Goal: Transaction & Acquisition: Book appointment/travel/reservation

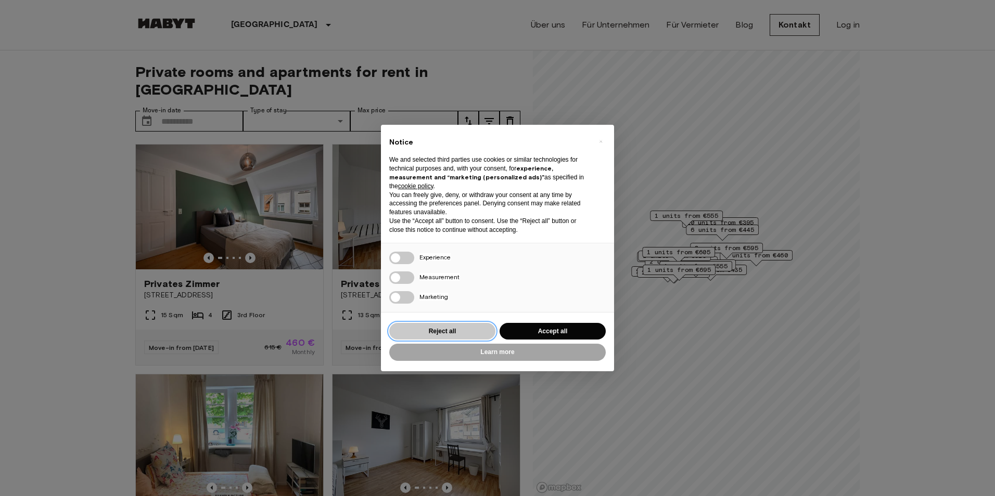
click at [457, 332] on button "Reject all" at bounding box center [442, 331] width 106 height 17
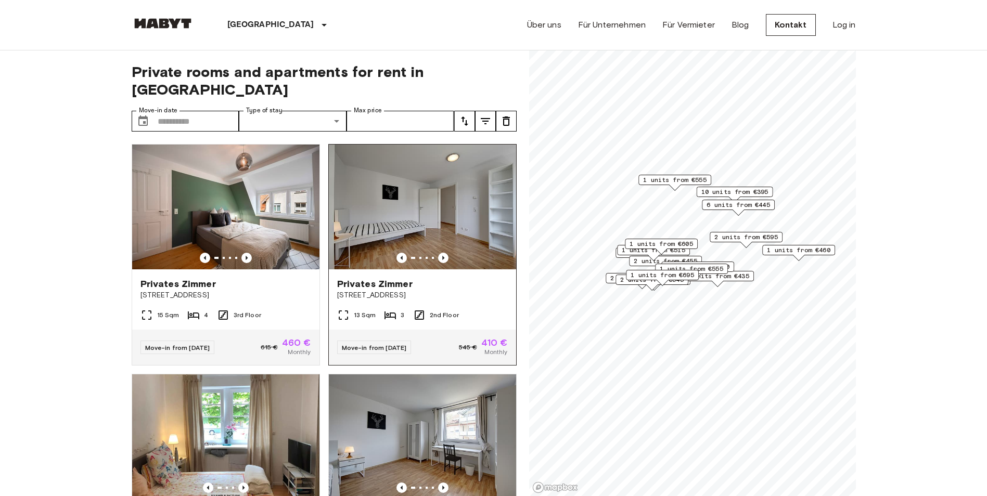
click at [452, 188] on img at bounding box center [422, 207] width 187 height 125
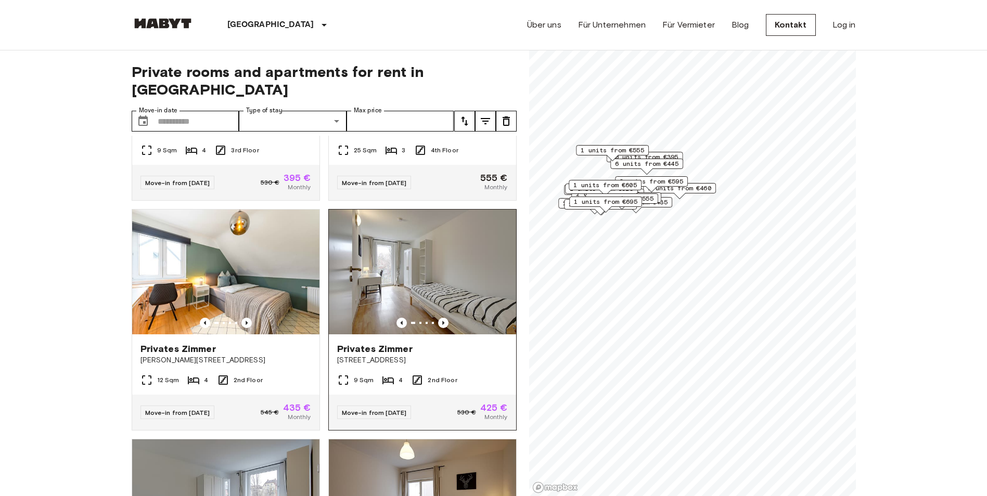
scroll to position [1197, 0]
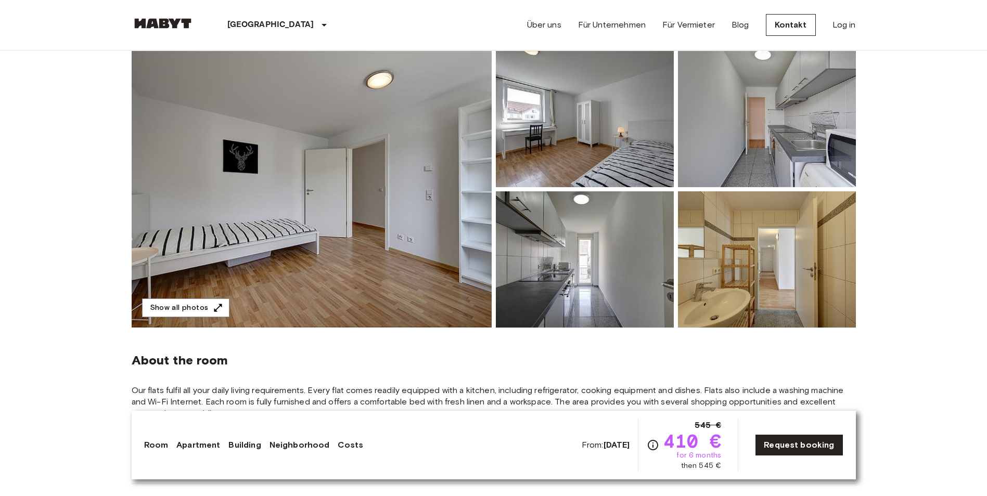
scroll to position [52, 0]
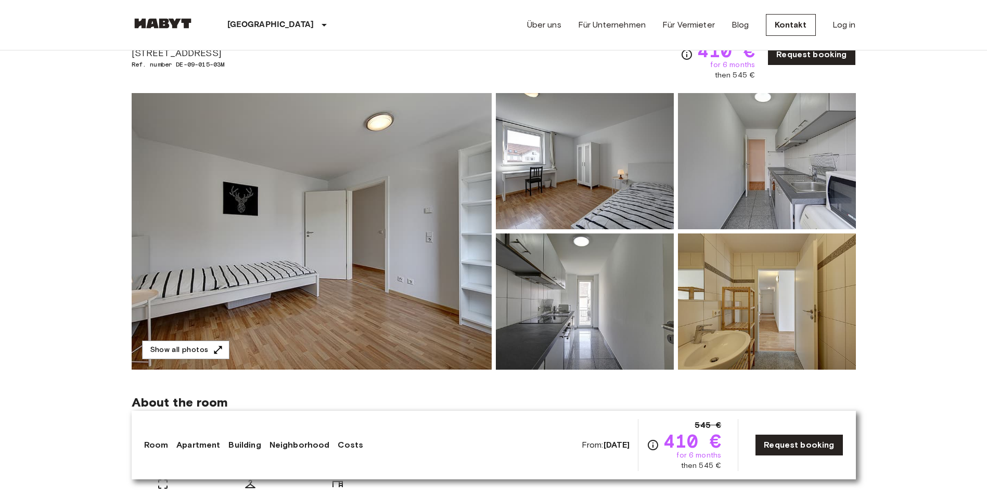
click at [618, 186] on img at bounding box center [585, 161] width 178 height 136
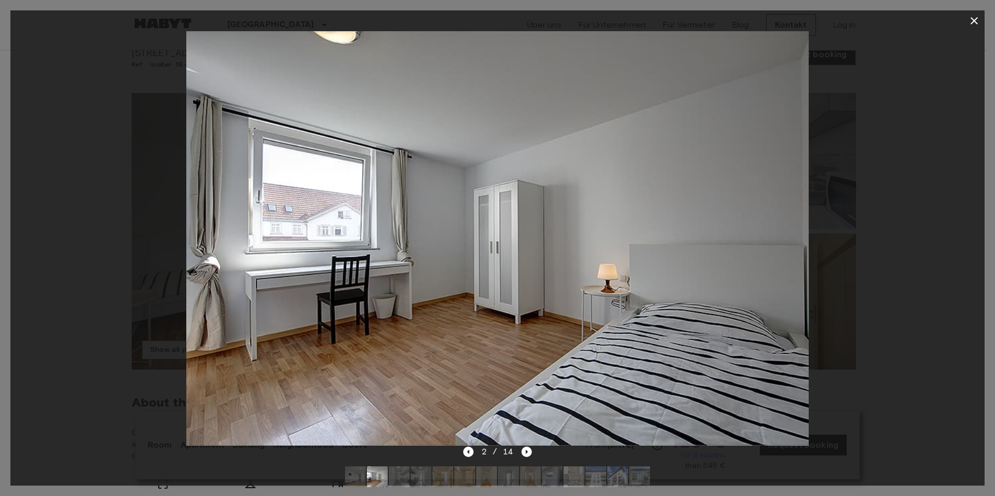
drag, startPoint x: 918, startPoint y: 220, endPoint x: 906, endPoint y: 222, distance: 12.7
click at [909, 220] on div at bounding box center [497, 238] width 974 height 415
click at [527, 451] on icon "Next image" at bounding box center [526, 452] width 10 height 10
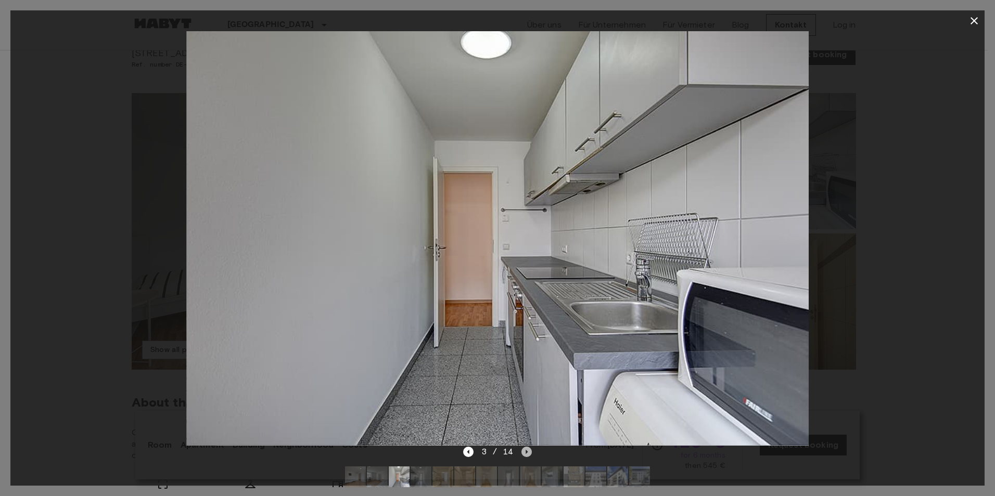
click at [527, 451] on icon "Next image" at bounding box center [526, 452] width 10 height 10
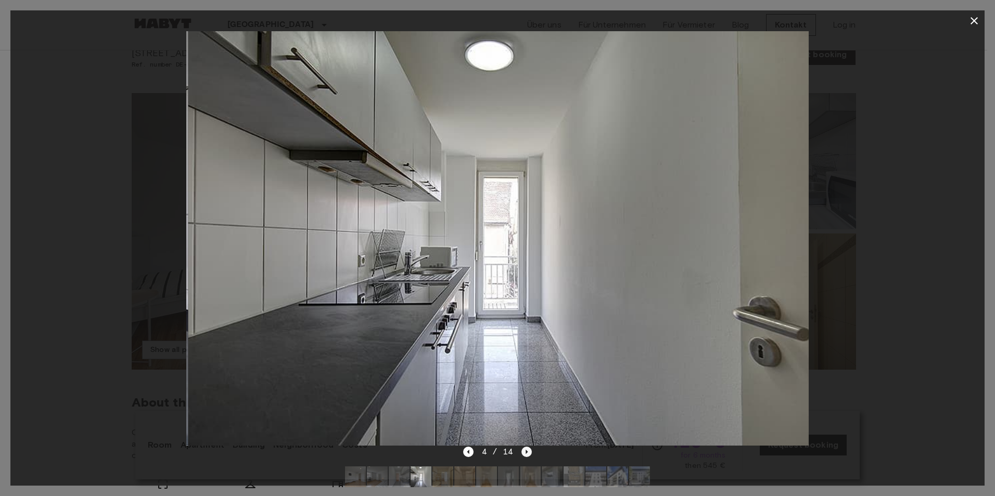
click at [527, 451] on icon "Next image" at bounding box center [526, 452] width 10 height 10
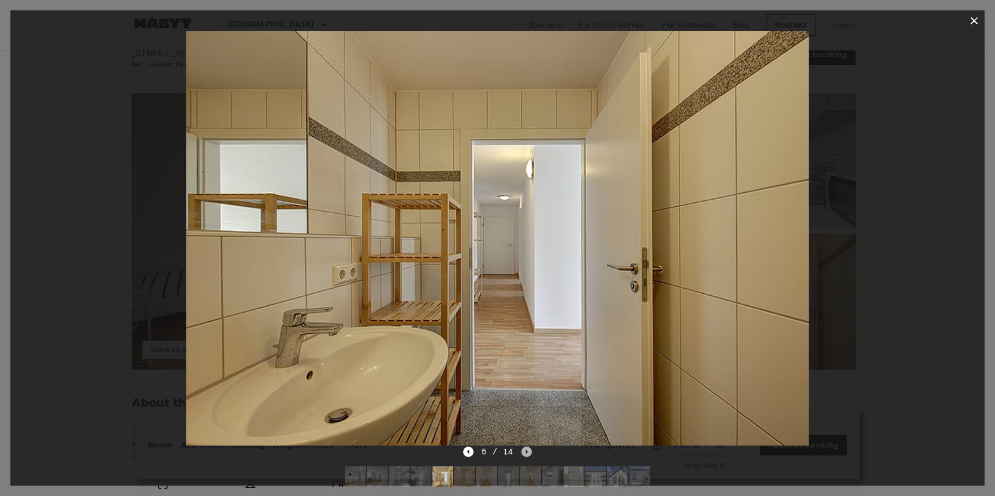
click at [527, 451] on icon "Next image" at bounding box center [526, 452] width 10 height 10
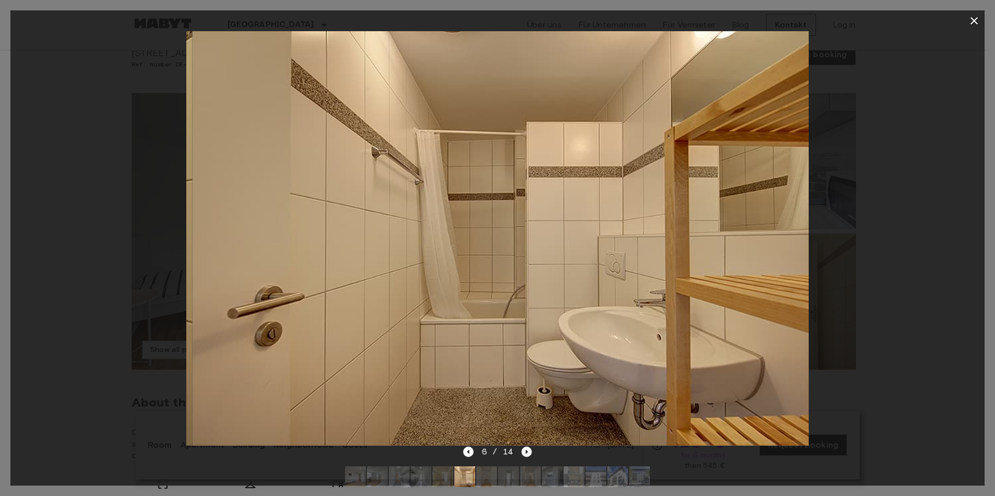
click at [527, 451] on icon "Next image" at bounding box center [526, 452] width 10 height 10
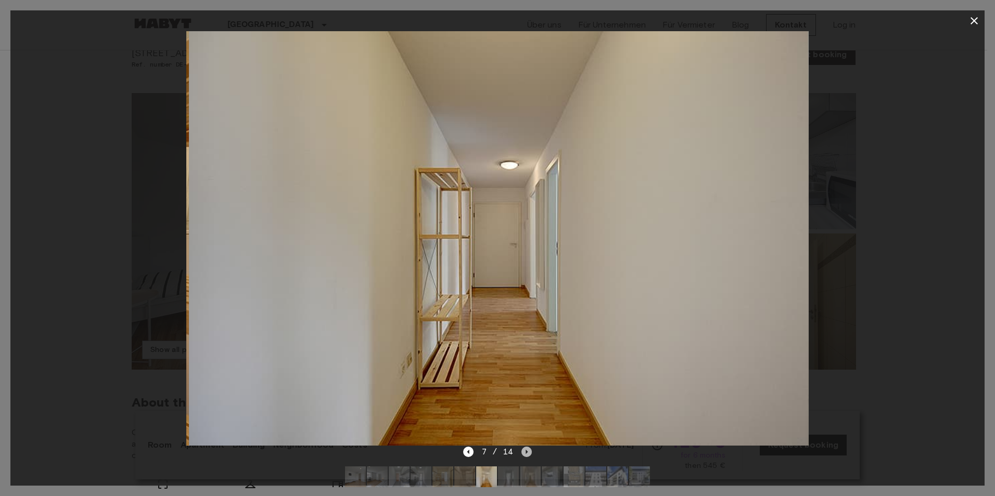
click at [527, 451] on icon "Next image" at bounding box center [526, 452] width 10 height 10
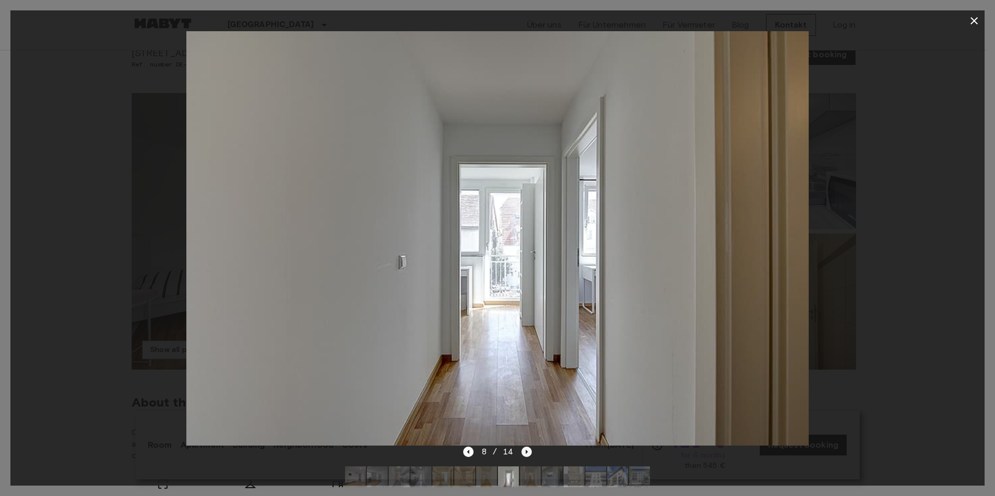
click at [527, 451] on icon "Next image" at bounding box center [526, 452] width 10 height 10
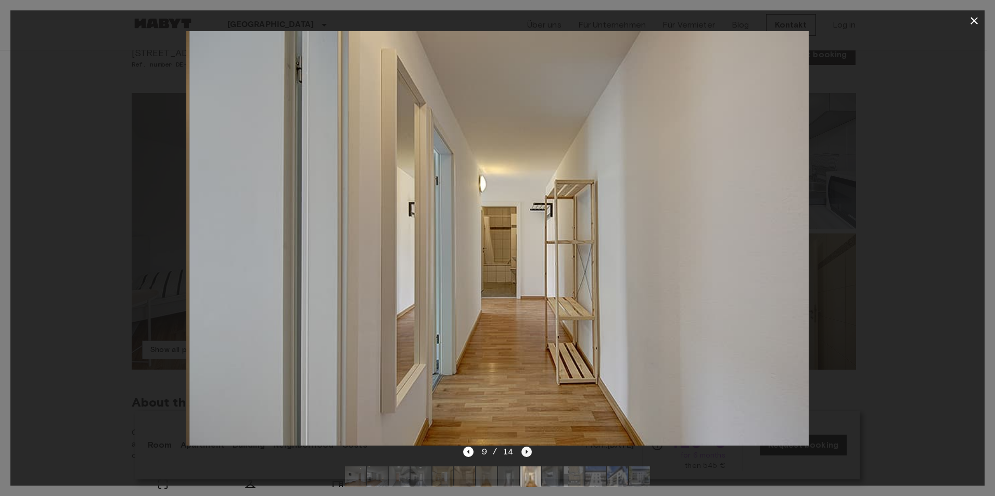
click at [527, 451] on icon "Next image" at bounding box center [526, 452] width 10 height 10
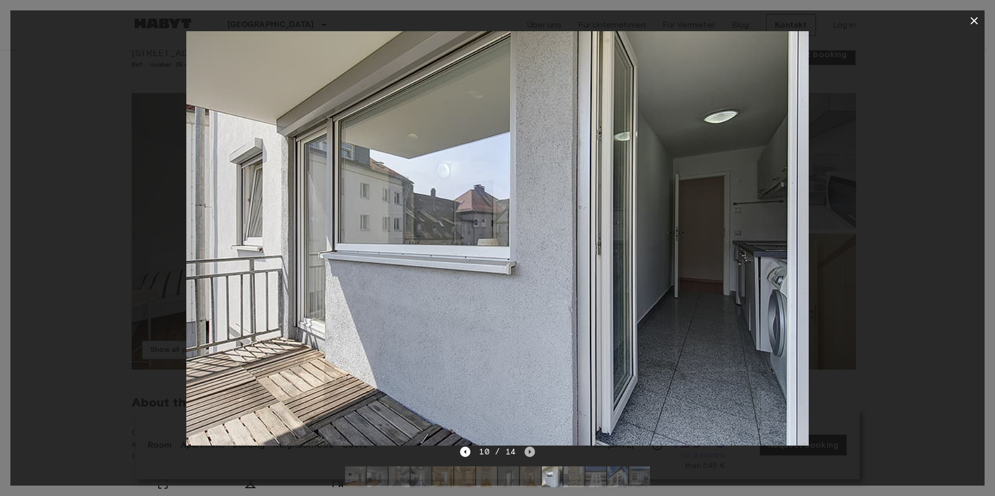
click at [527, 451] on icon "Next image" at bounding box center [530, 452] width 10 height 10
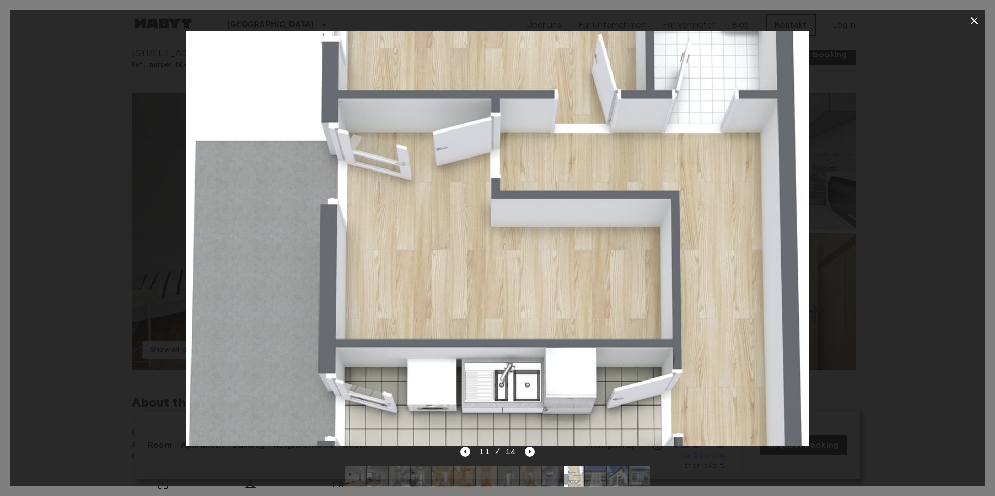
click at [561, 279] on img at bounding box center [497, 238] width 622 height 415
click at [530, 450] on icon "Next image" at bounding box center [530, 452] width 10 height 10
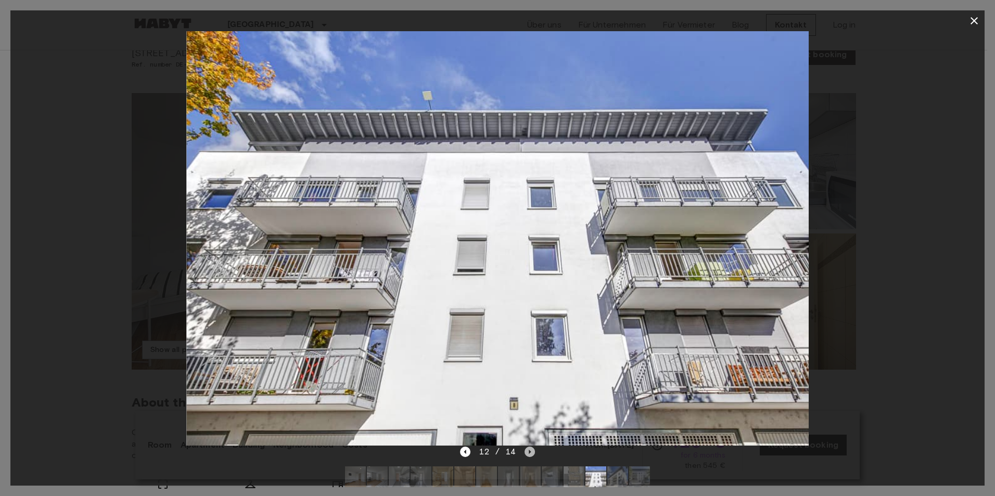
click at [531, 450] on icon "Next image" at bounding box center [530, 452] width 10 height 10
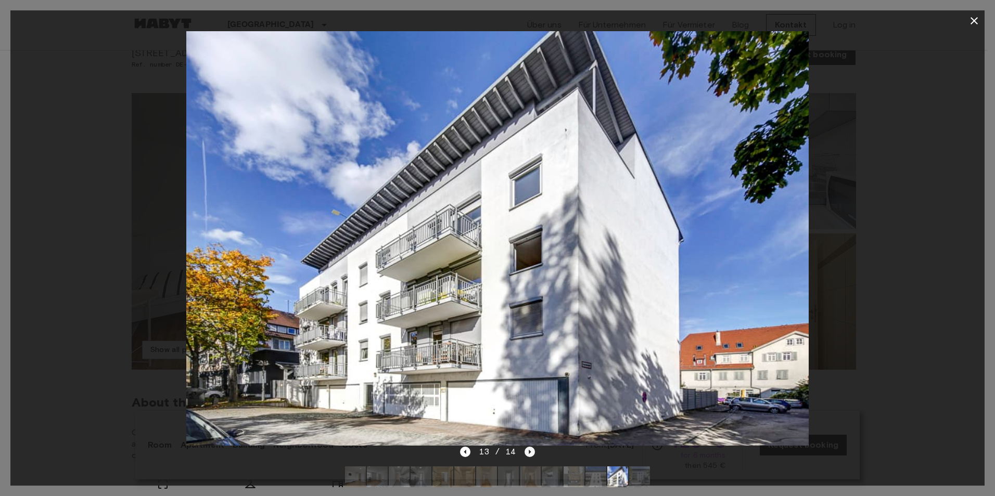
click at [531, 450] on icon "Next image" at bounding box center [530, 452] width 10 height 10
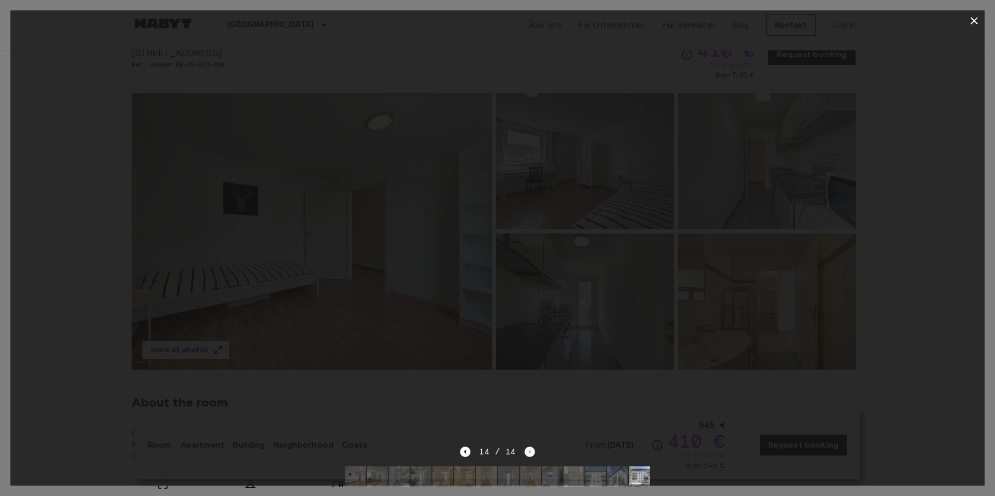
click at [531, 450] on div "14 / 14" at bounding box center [497, 452] width 74 height 12
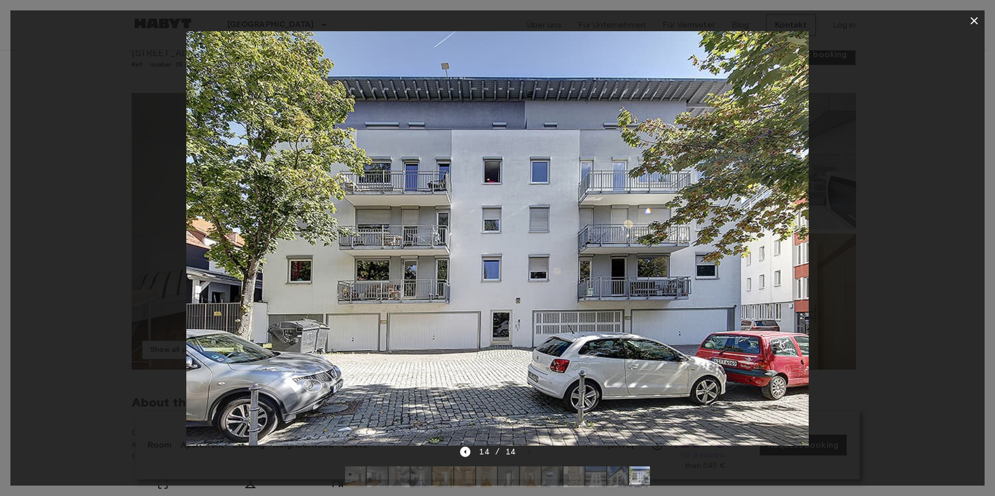
click at [975, 20] on icon "button" at bounding box center [973, 20] width 7 height 7
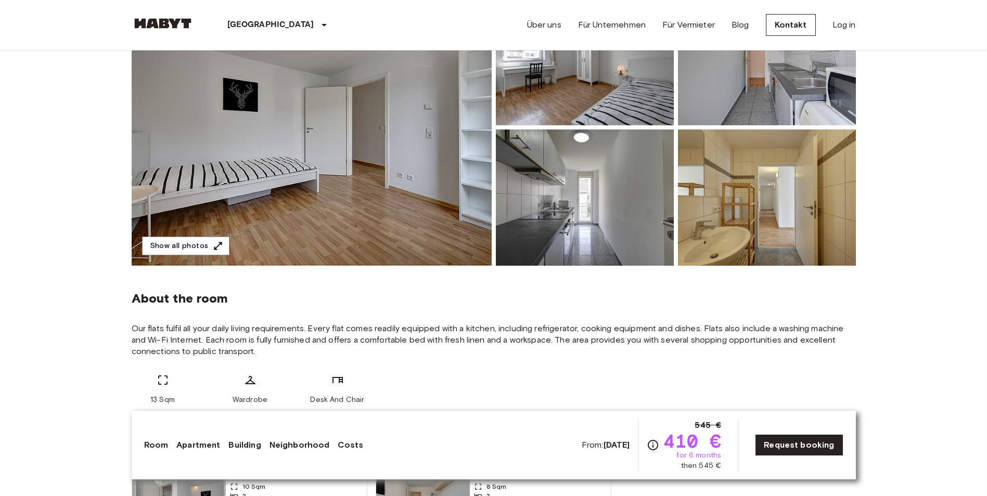
scroll to position [0, 0]
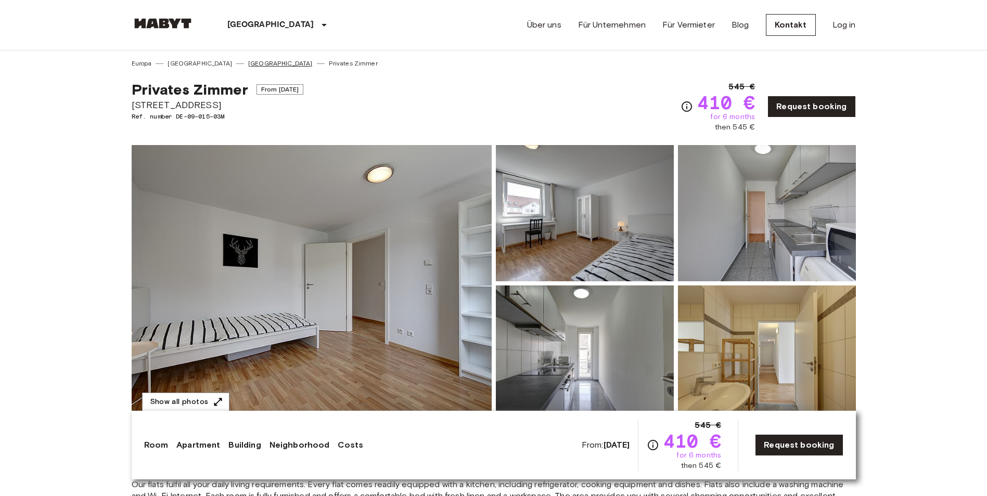
click at [248, 63] on link "[GEOGRAPHIC_DATA]" at bounding box center [280, 63] width 65 height 9
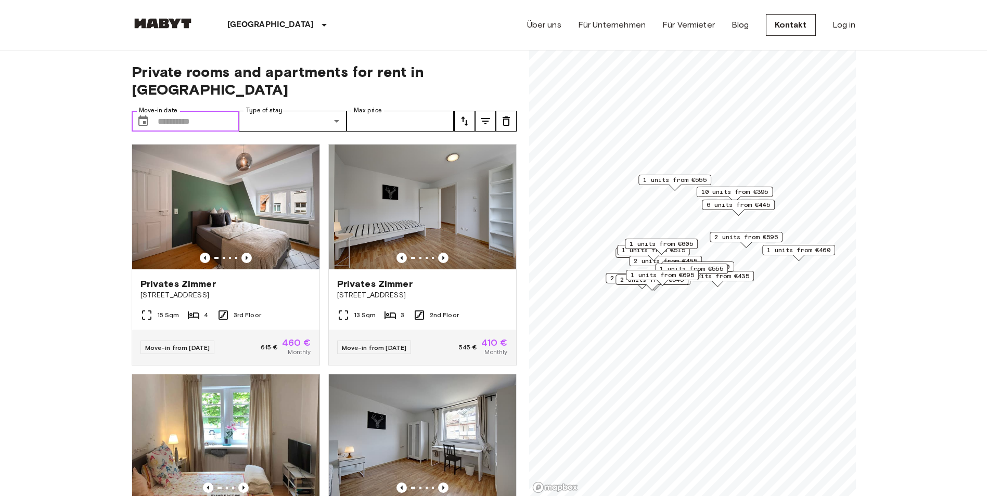
click at [193, 111] on input "Move-in date" at bounding box center [199, 121] width 82 height 21
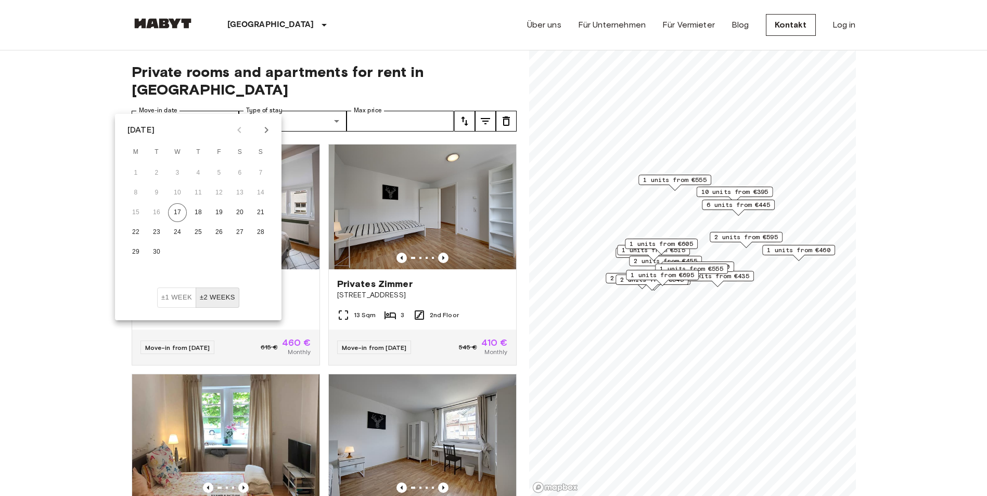
click at [424, 26] on div "Stuttgart Europa Amsterdam Berlin Brüssel Köln Dusseldorf Frankfurt Graz Hambur…" at bounding box center [494, 25] width 724 height 50
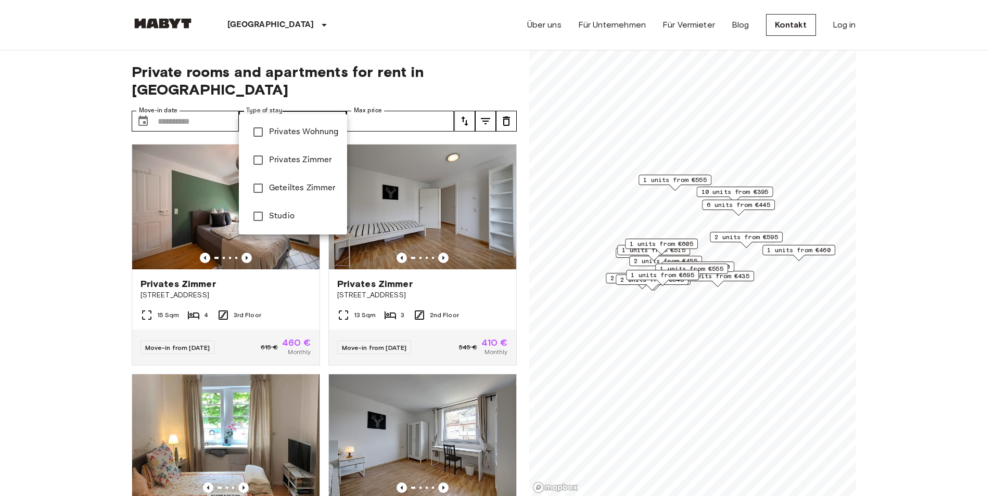
click at [336, 104] on div at bounding box center [497, 248] width 995 height 496
